Goal: Task Accomplishment & Management: Use online tool/utility

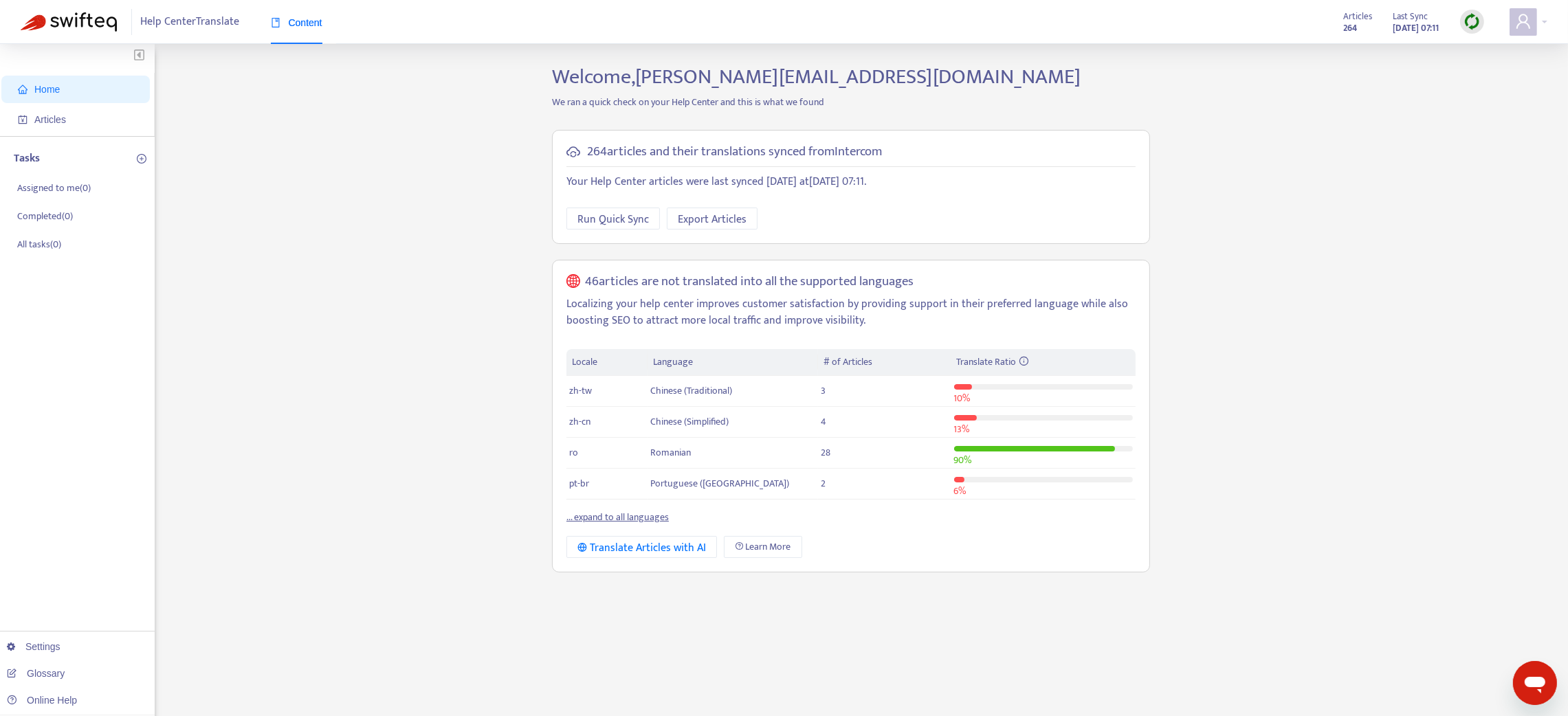
click at [35, 164] on p "Tasks" at bounding box center [27, 159] width 26 height 16
click at [42, 184] on p "Assigned to me ( 0 )" at bounding box center [54, 188] width 73 height 15
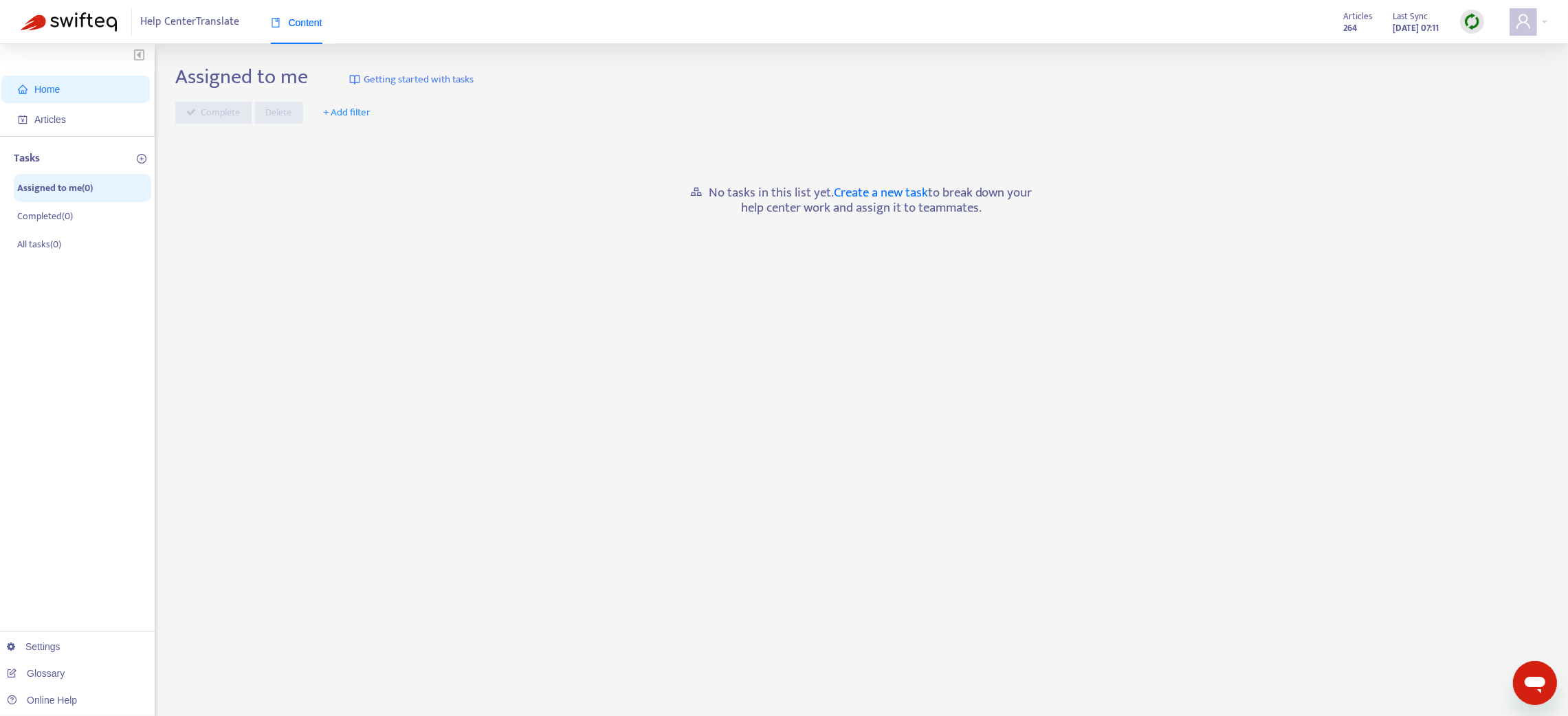
click at [31, 159] on p "Tasks" at bounding box center [27, 159] width 26 height 16
click at [885, 189] on link "Create a new task" at bounding box center [881, 193] width 94 height 21
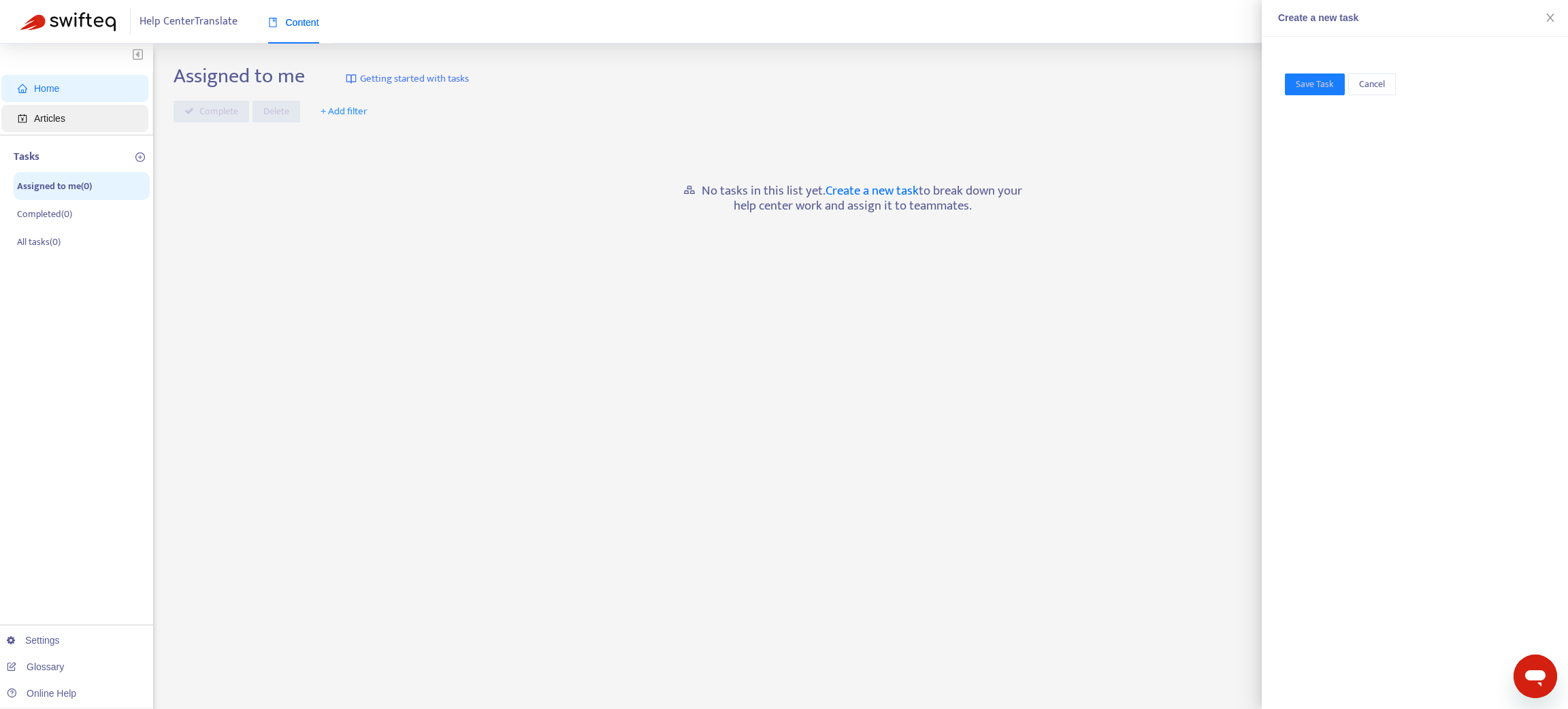
click at [52, 118] on span "Articles" at bounding box center [49, 118] width 31 height 11
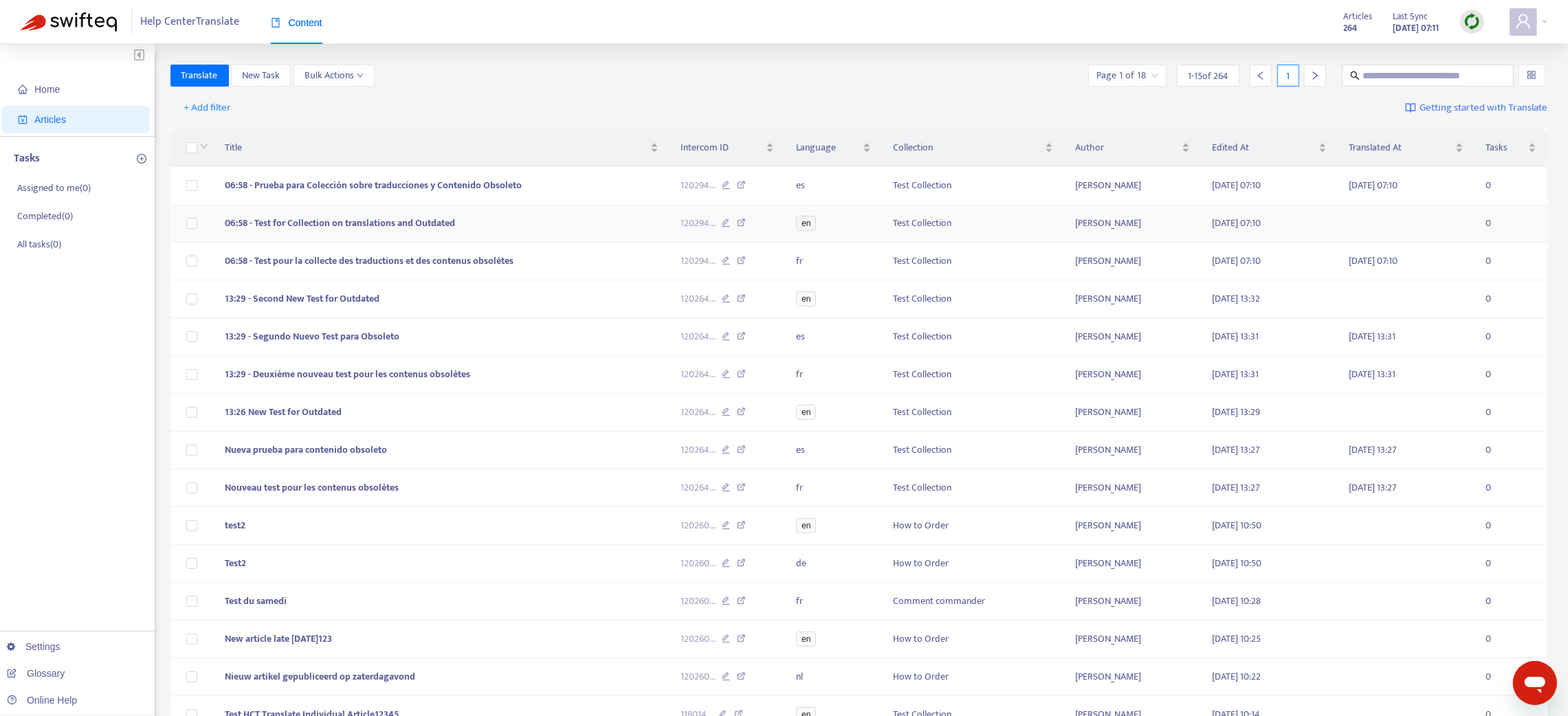
click at [356, 229] on span "06:58 - Test for Collection on translations and Outdated" at bounding box center [339, 222] width 230 height 15
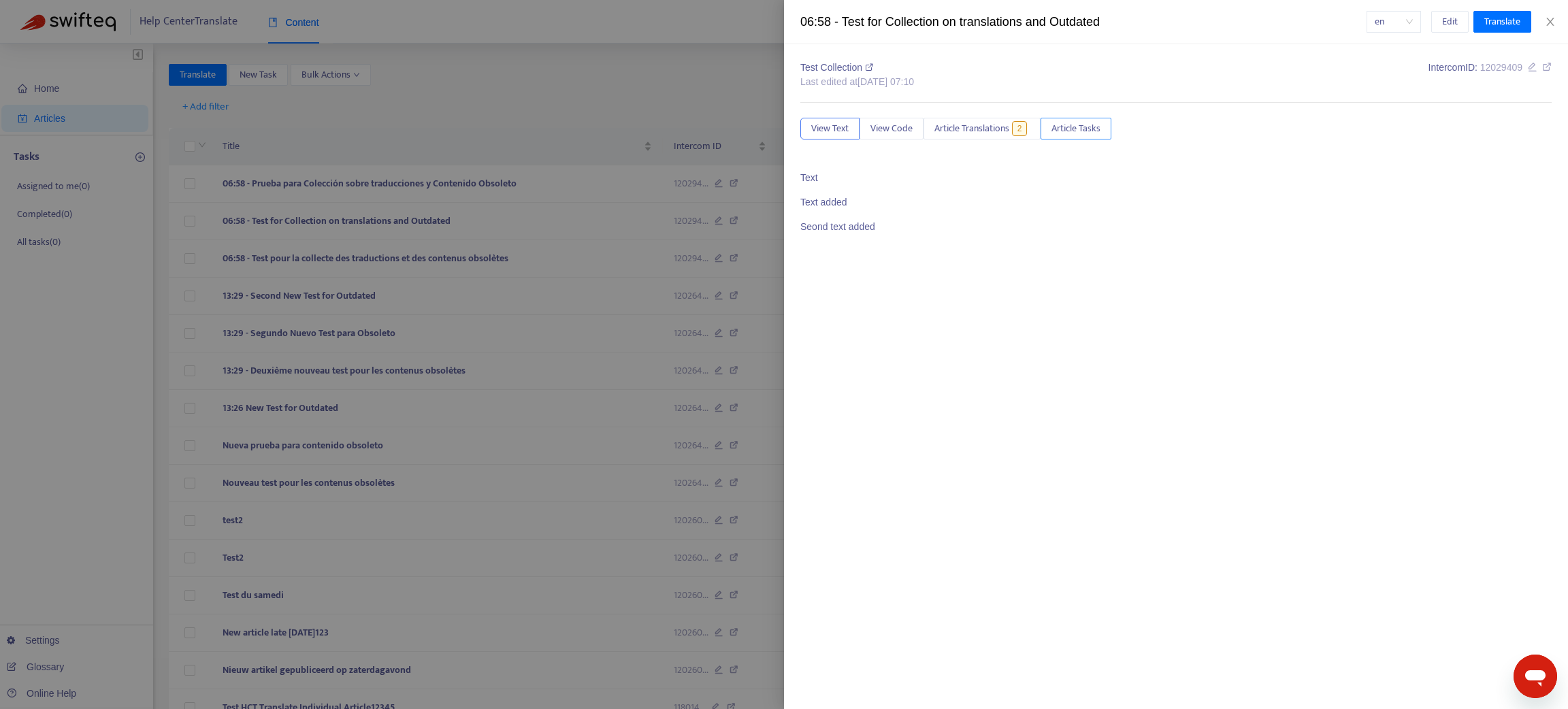
click at [1086, 122] on span "Article Tasks" at bounding box center [1075, 128] width 49 height 15
click at [1223, 188] on link "Create a new task" at bounding box center [1218, 189] width 103 height 15
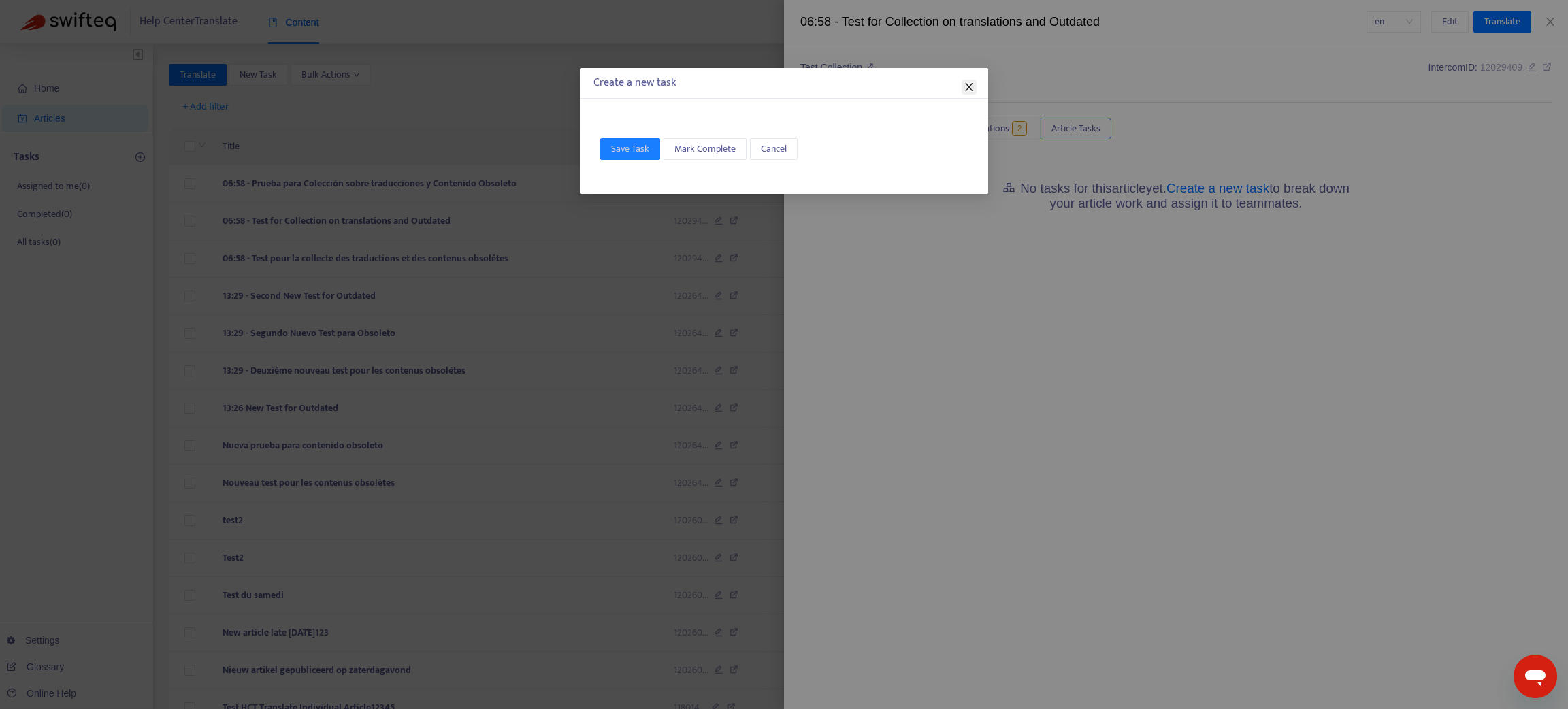
click at [970, 87] on icon "close" at bounding box center [969, 87] width 11 height 11
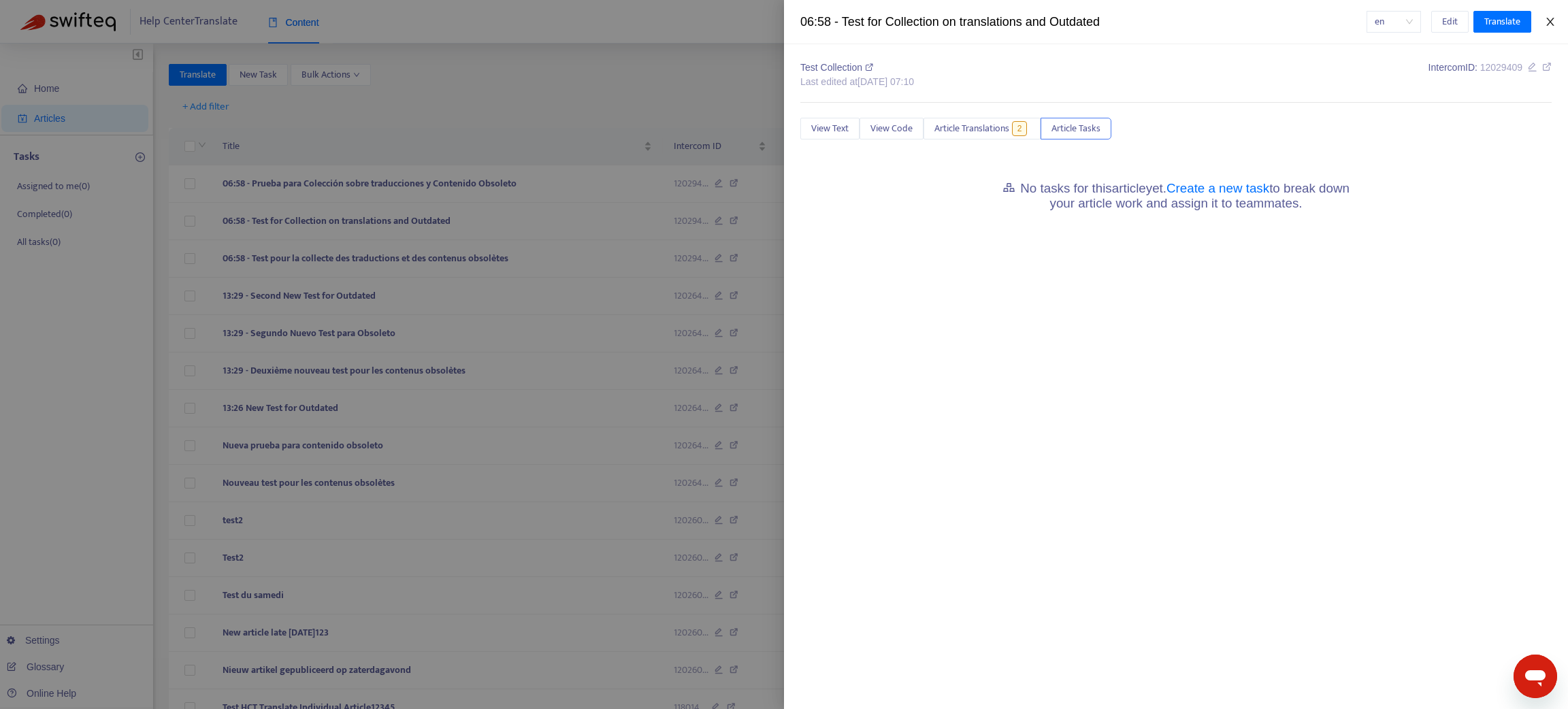
click at [1542, 15] on div "06:58 - Test for Collection on translations and Outdated en Edit Translate" at bounding box center [1175, 22] width 784 height 44
click at [255, 73] on div at bounding box center [784, 354] width 1568 height 709
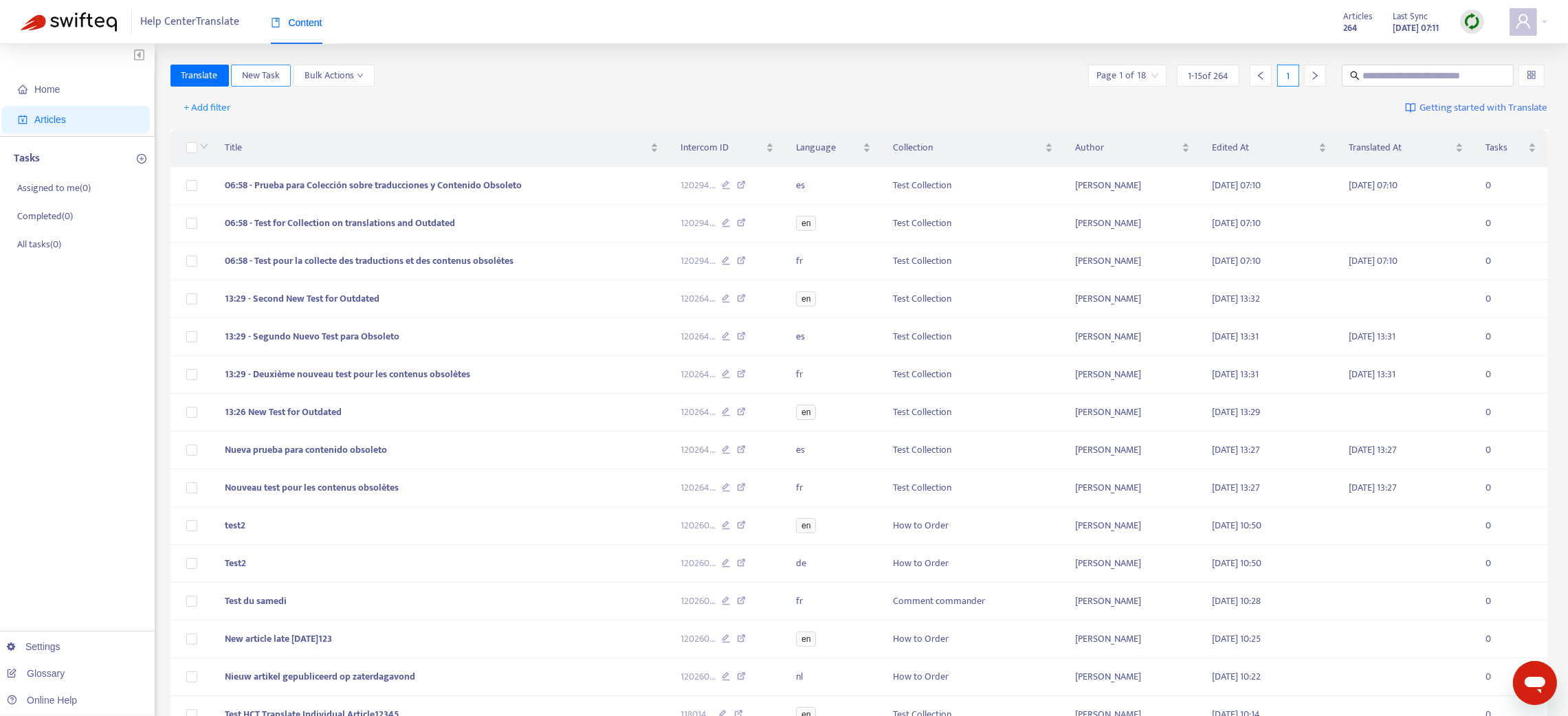
click at [258, 76] on span "New Task" at bounding box center [260, 76] width 37 height 15
click at [258, 74] on span "New Task" at bounding box center [260, 76] width 37 height 15
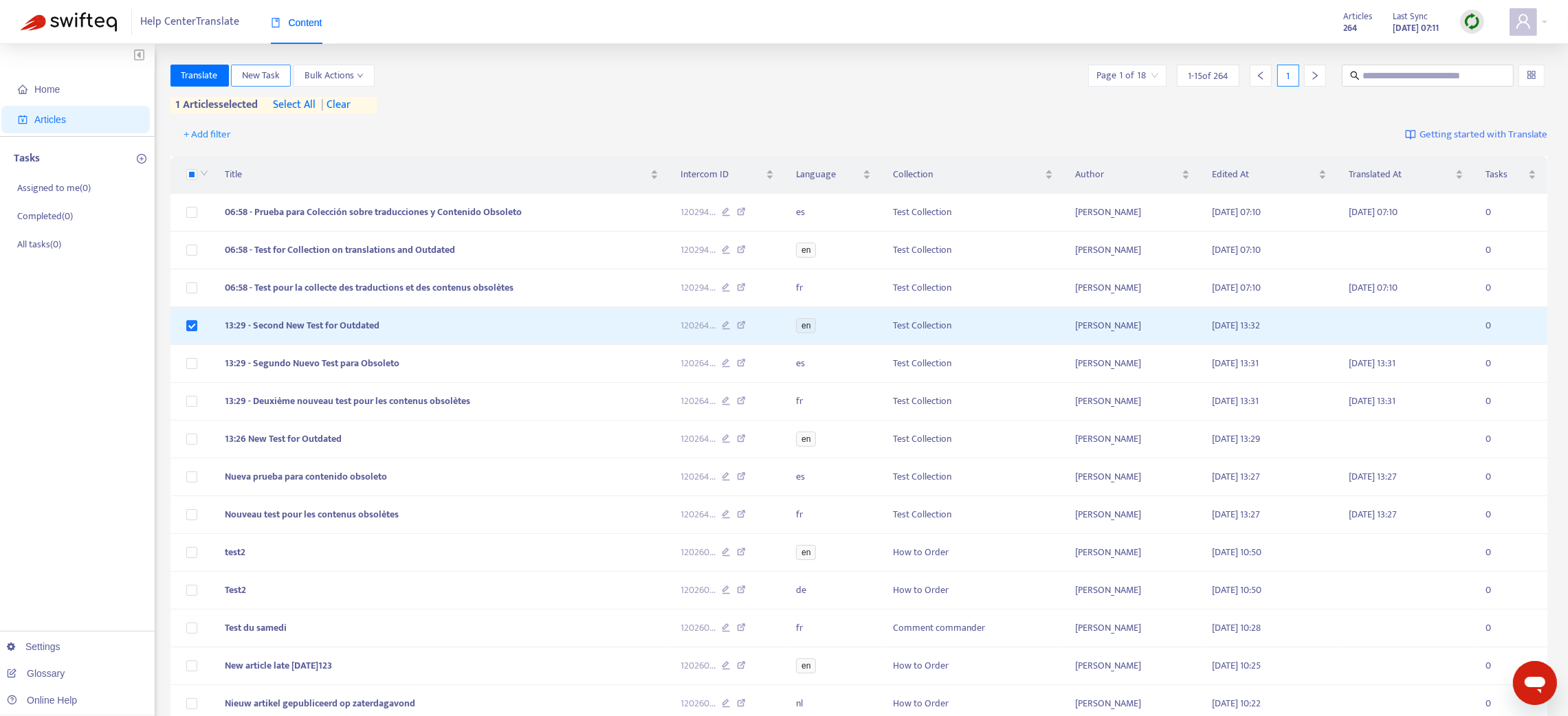
click at [264, 76] on span "New Task" at bounding box center [260, 76] width 37 height 15
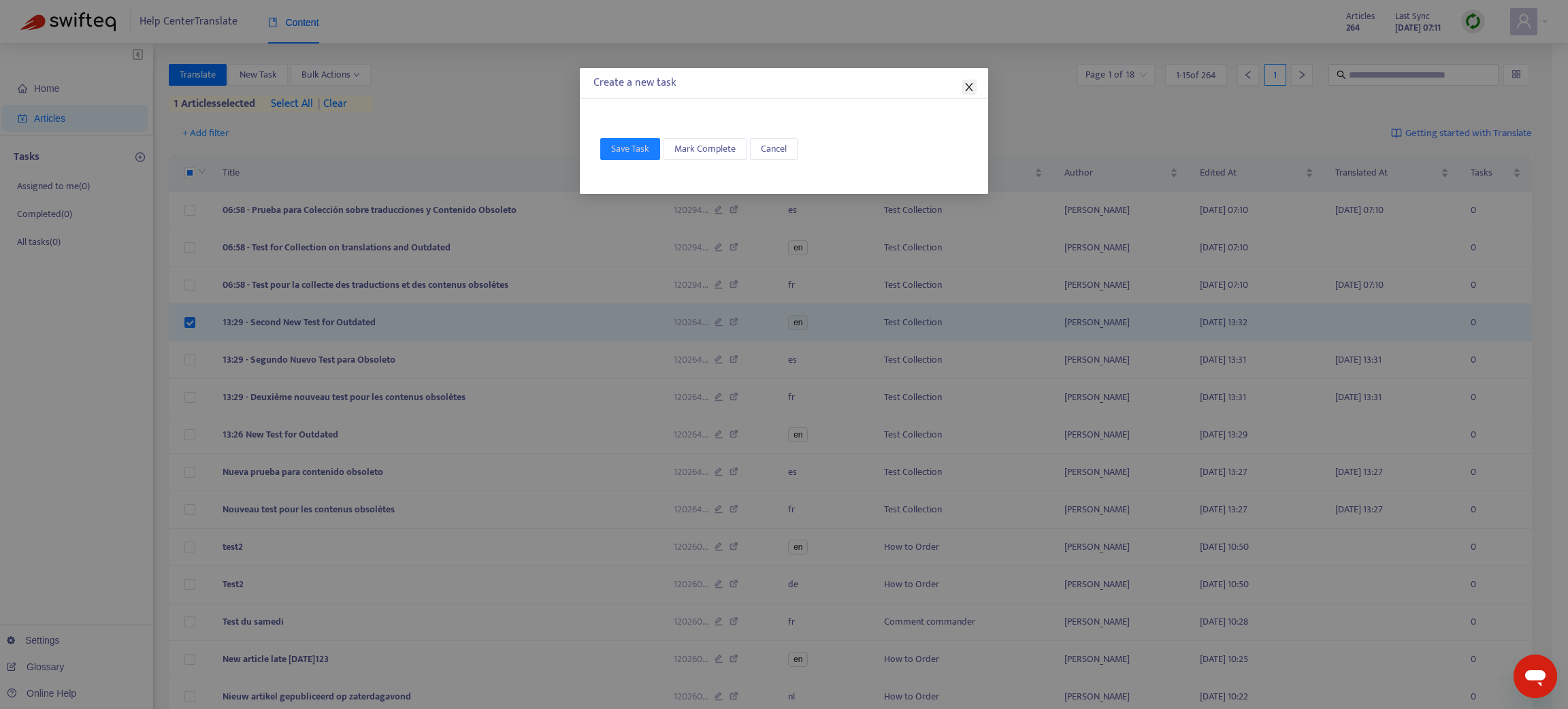
click at [970, 84] on icon "close" at bounding box center [969, 87] width 11 height 11
